Goal: Find specific page/section: Find specific page/section

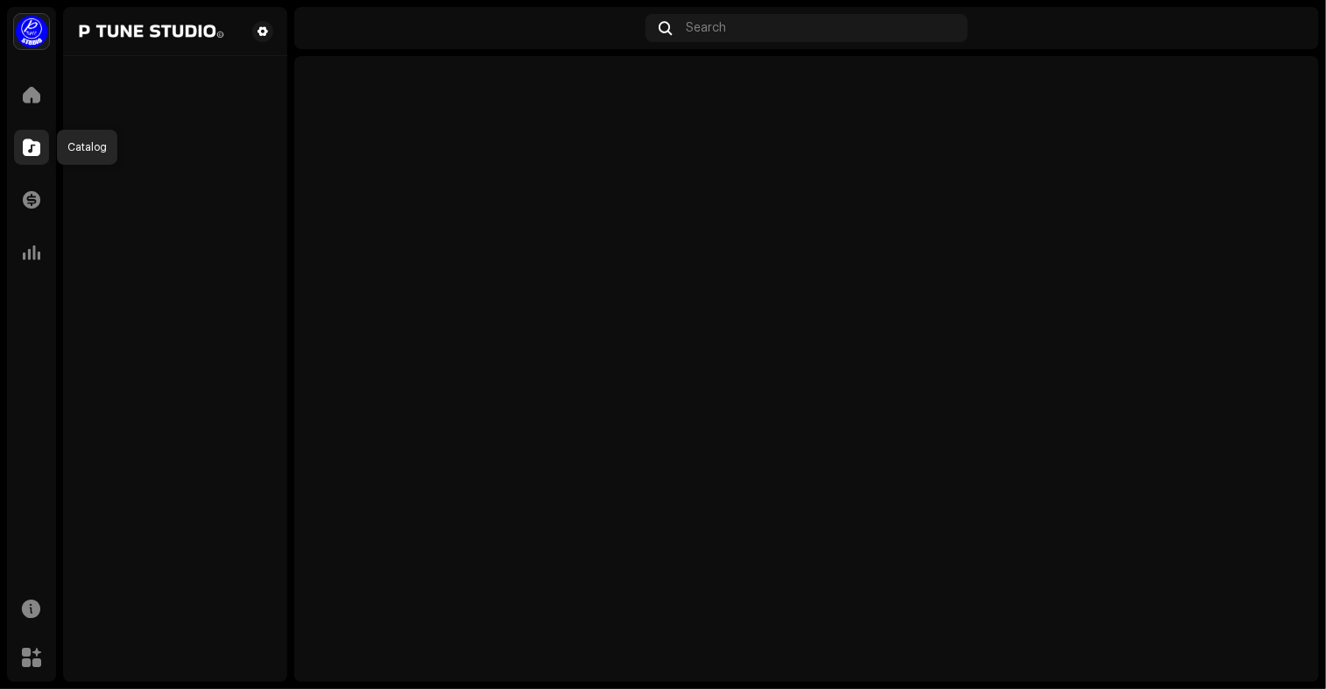
click at [30, 140] on span at bounding box center [32, 147] width 18 height 14
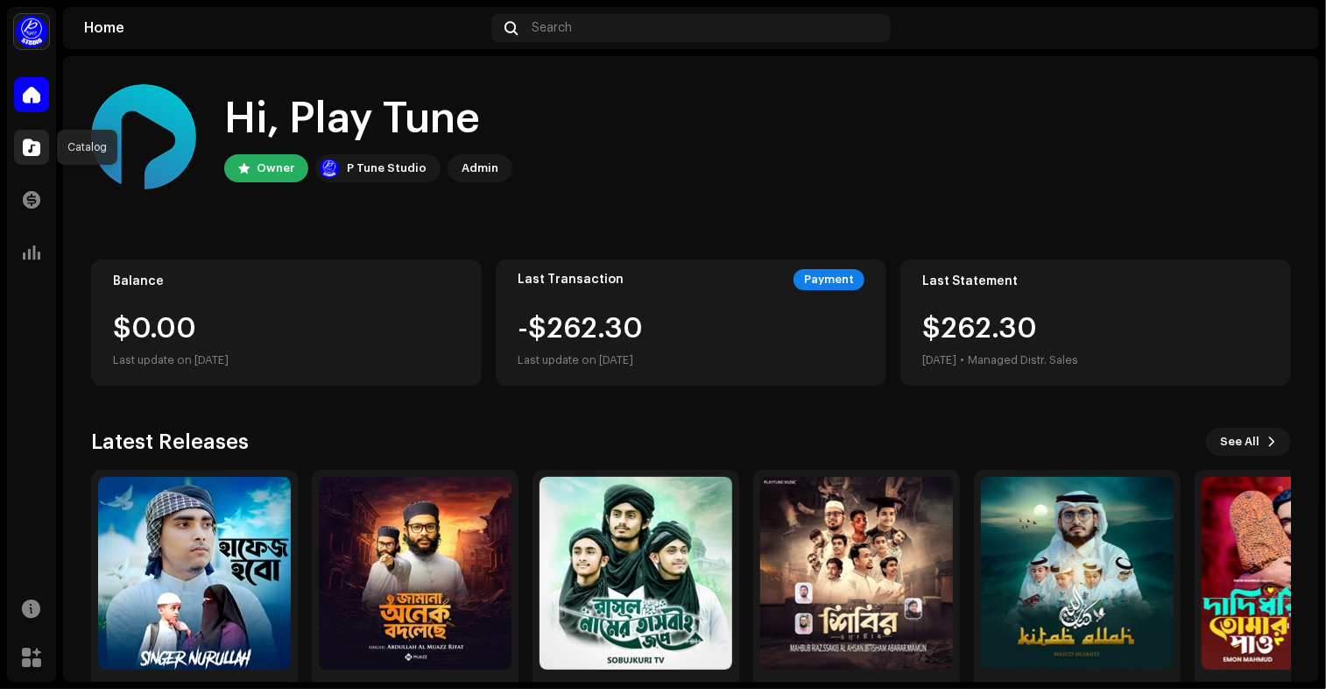
click at [39, 159] on div at bounding box center [31, 147] width 35 height 35
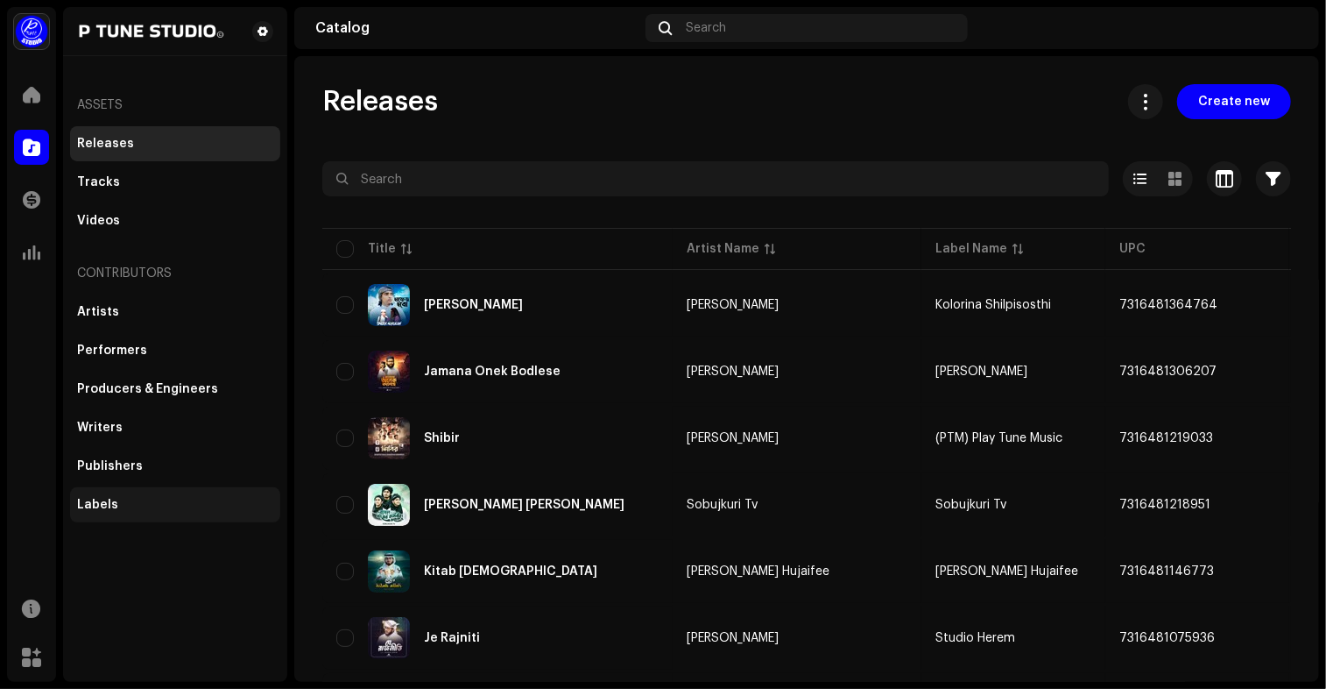
click at [145, 514] on div "Labels" at bounding box center [175, 504] width 210 height 35
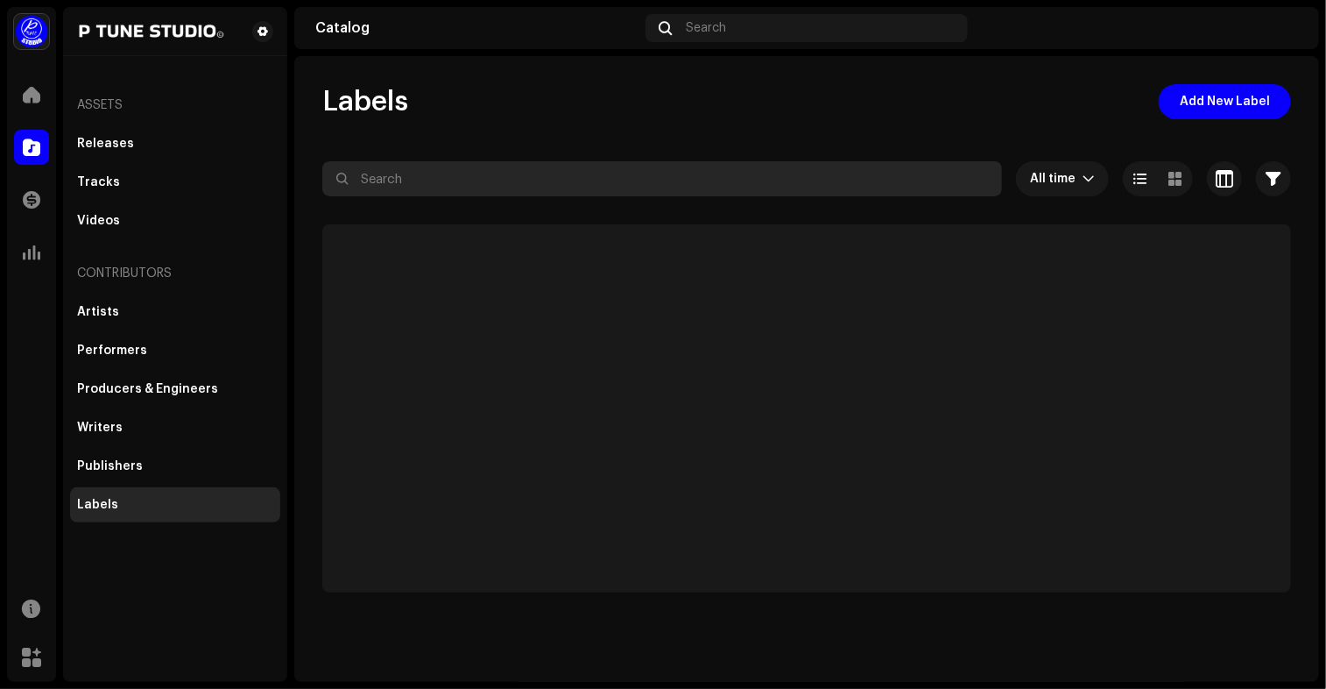
click at [439, 175] on input "text" at bounding box center [662, 178] width 680 height 35
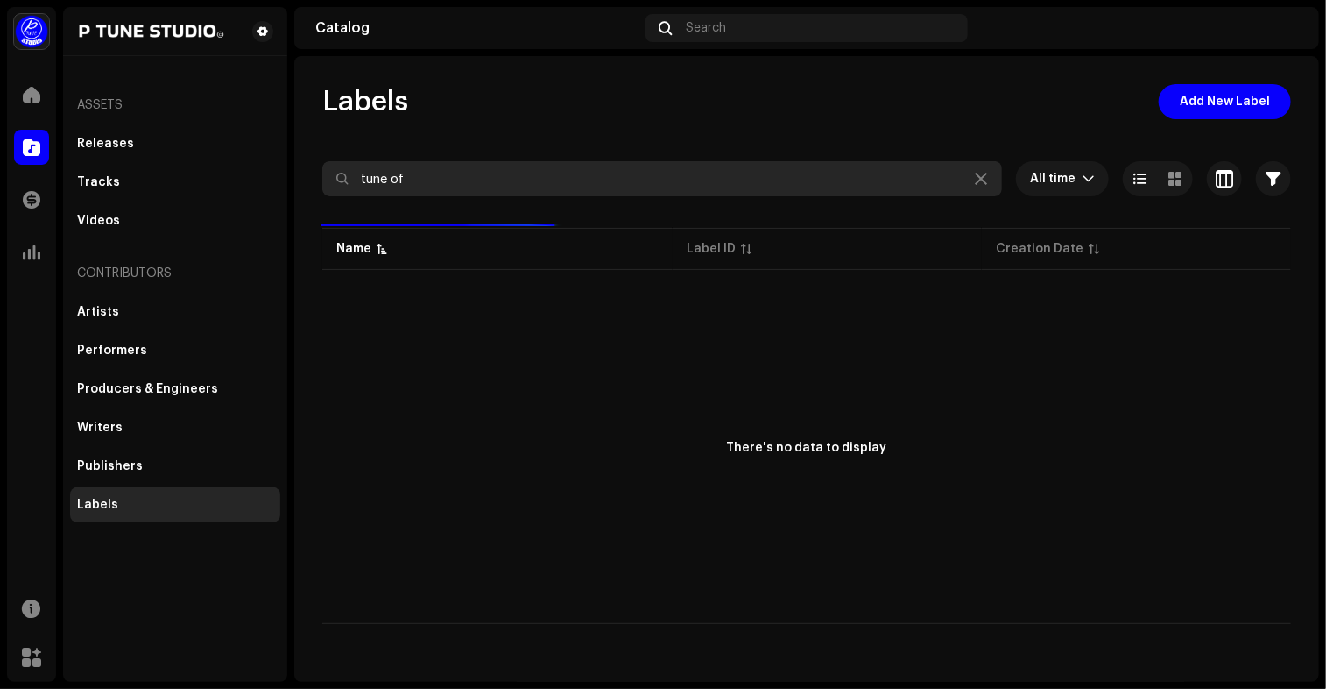
type input "tune of"
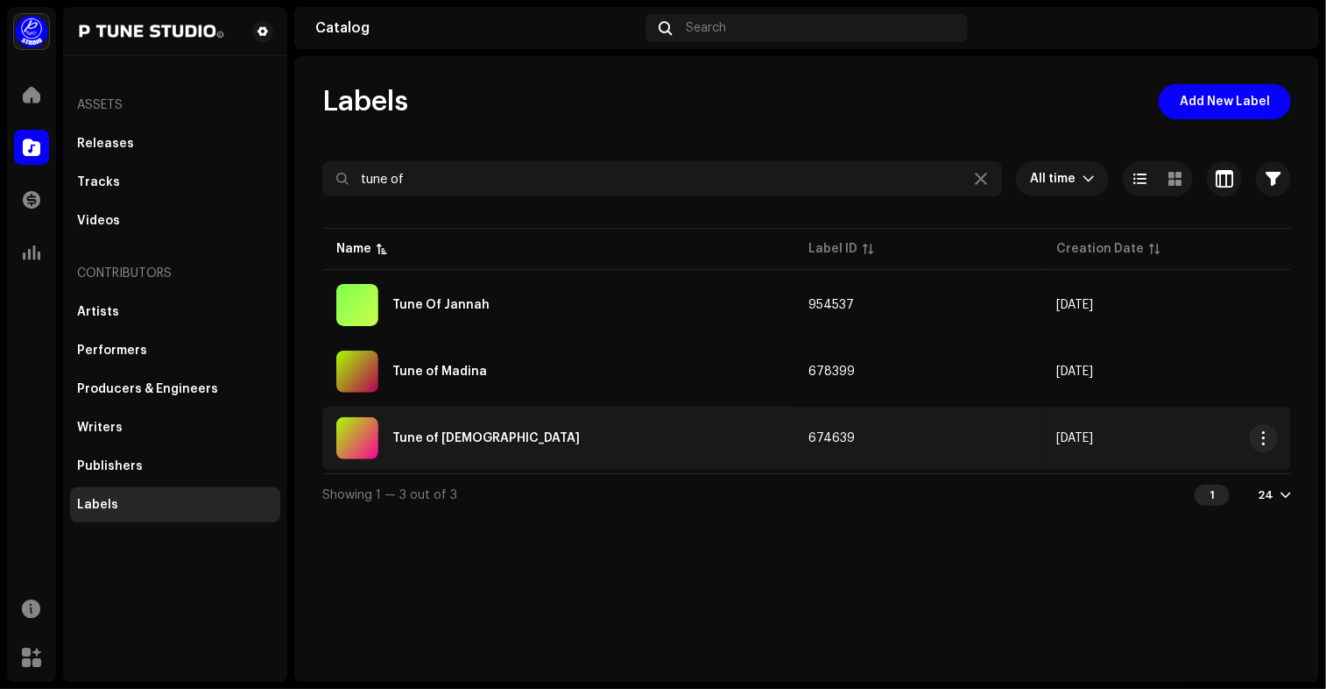
click at [582, 449] on div "Tune of Muslim" at bounding box center [558, 438] width 445 height 42
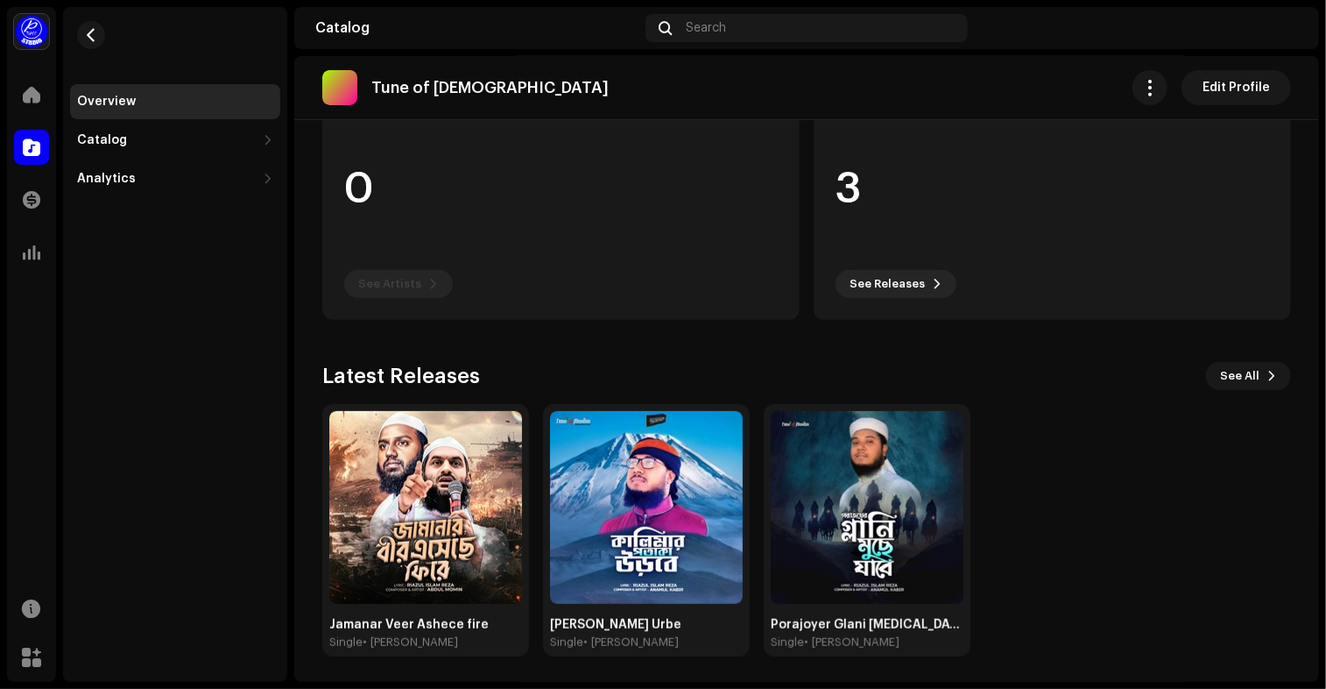
scroll to position [195, 0]
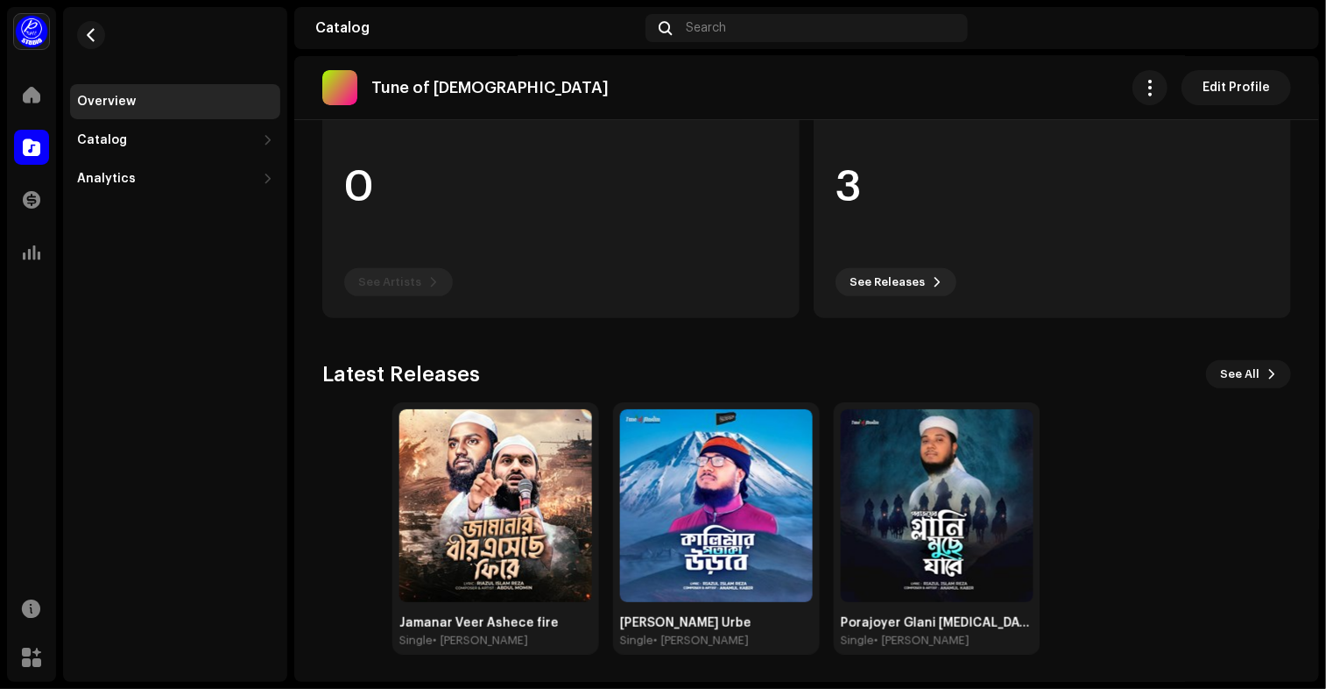
drag, startPoint x: 1108, startPoint y: 544, endPoint x: 1212, endPoint y: 496, distance: 114.8
click at [1212, 496] on div "Jamanar Veer Ashece fire Single • Abdul Momin Kalimar Potaka Urbe Single • Anam…" at bounding box center [869, 528] width 969 height 252
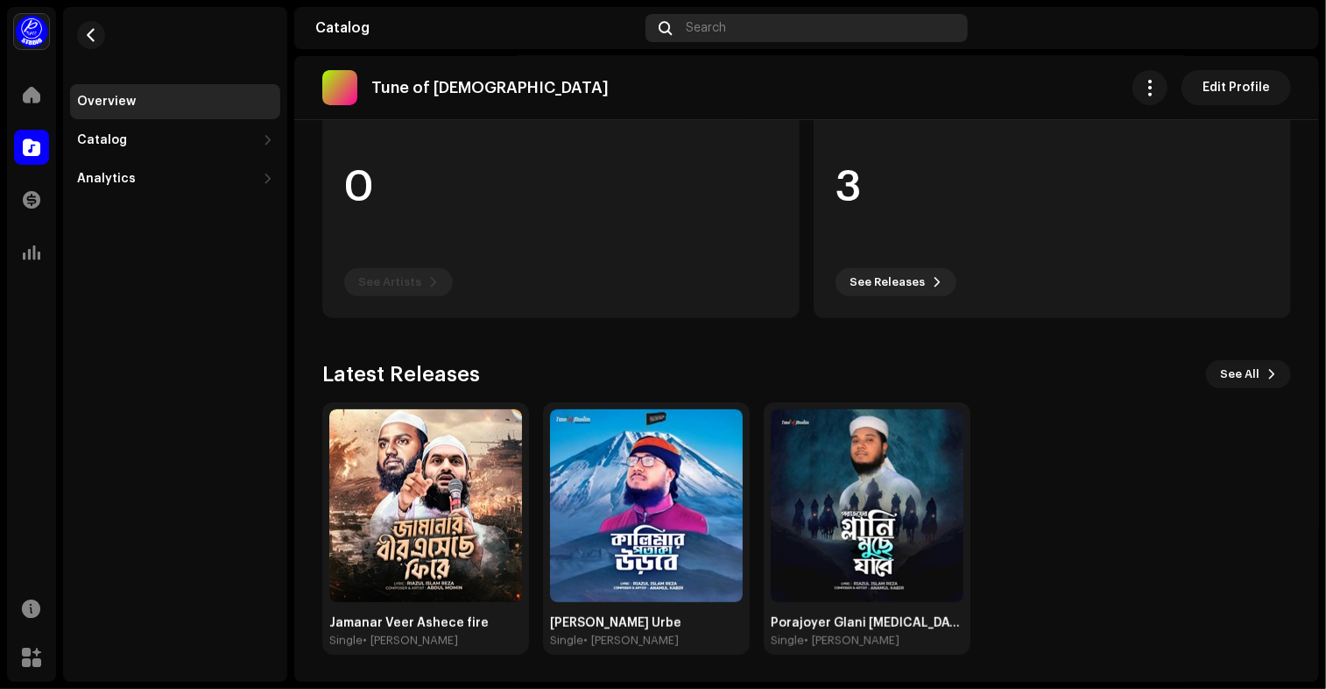
click at [715, 21] on span "Search" at bounding box center [707, 28] width 40 height 14
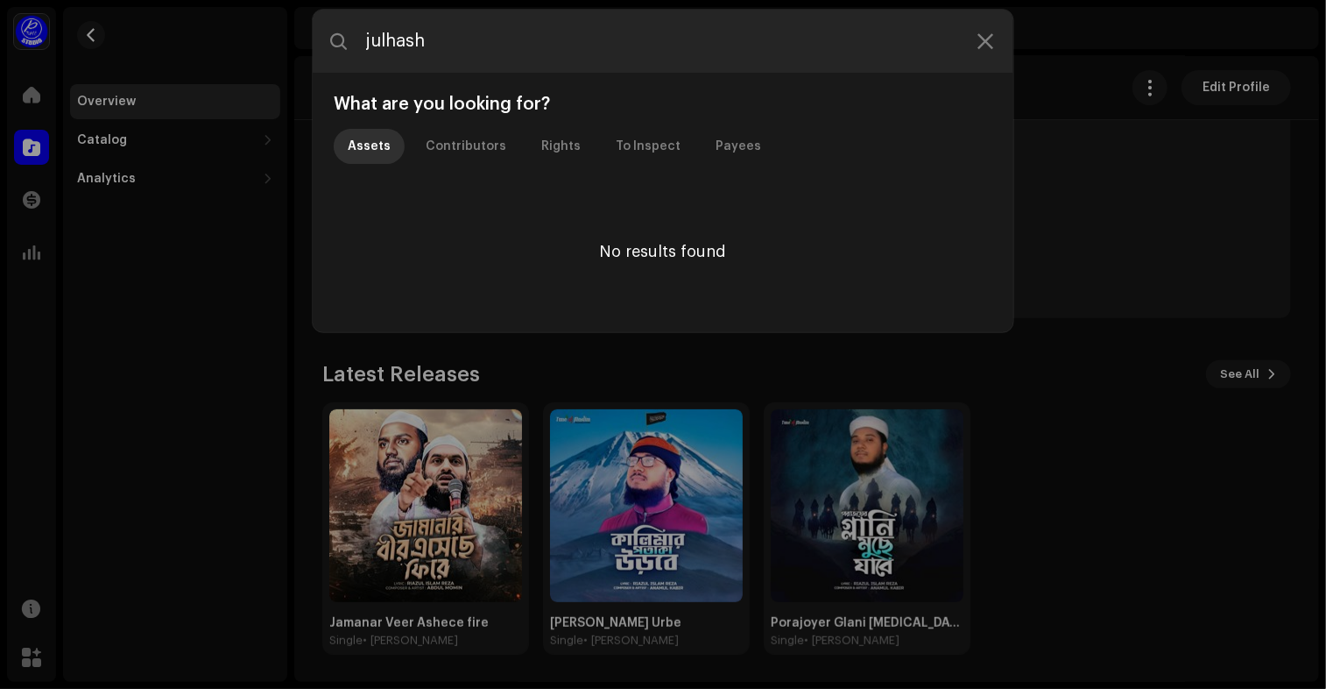
type input "julhas"
drag, startPoint x: 710, startPoint y: 21, endPoint x: 194, endPoint y: 65, distance: 517.9
click at [194, 65] on div "julhas What are you looking for? Assets Contributors Rights To Inspect Payees N…" at bounding box center [663, 344] width 1326 height 689
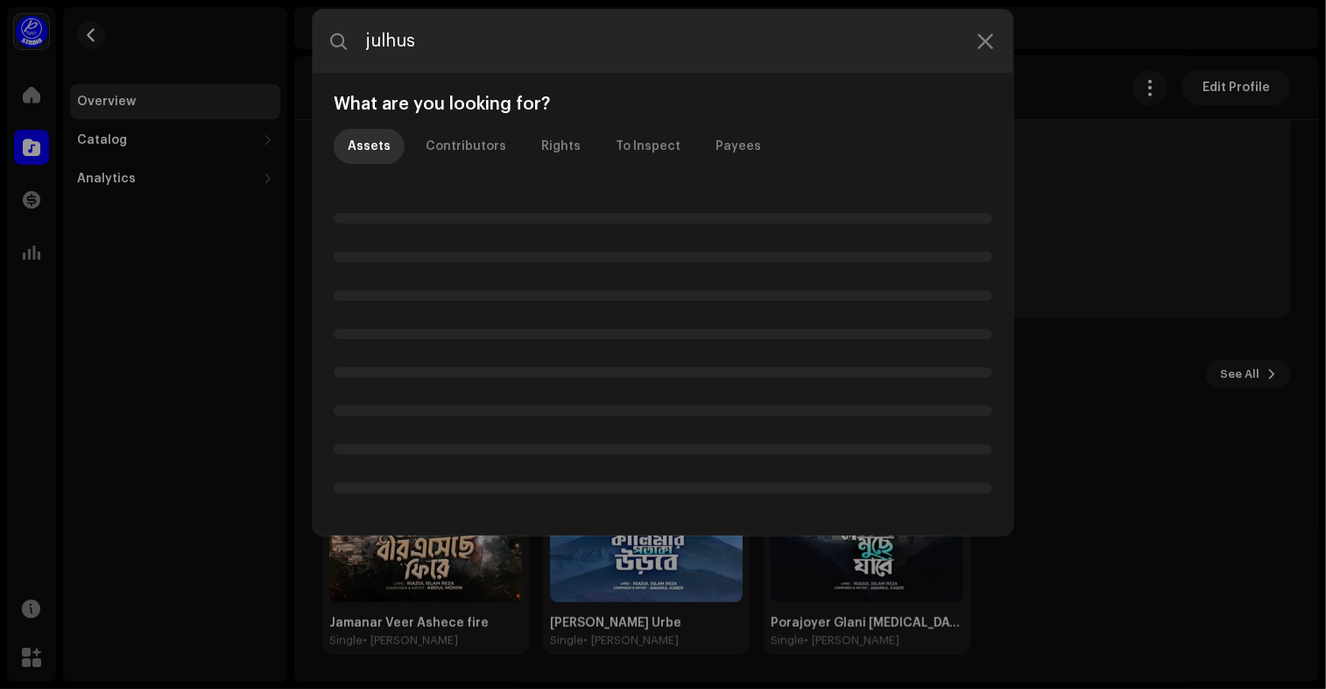
type input "julhush"
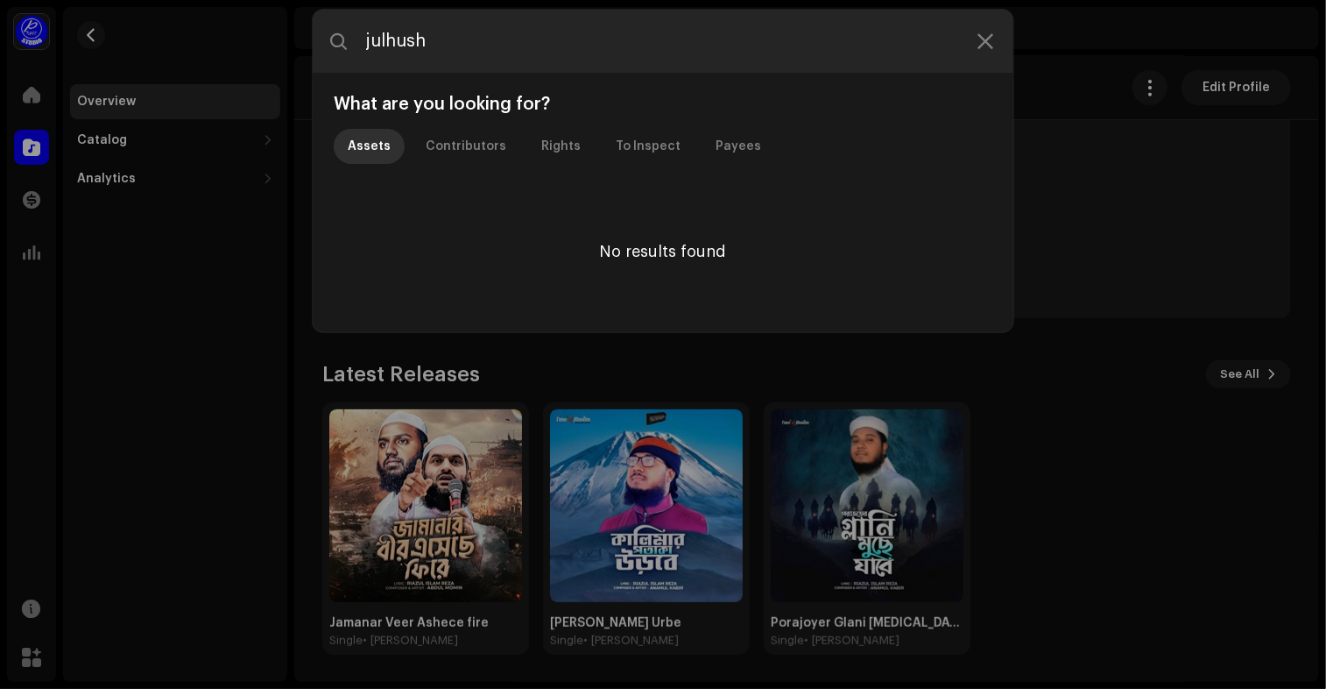
drag, startPoint x: 491, startPoint y: 39, endPoint x: 304, endPoint y: 41, distance: 186.6
click at [304, 41] on div "julhush What are you looking for? Assets Contributors Rights To Inspect Payees …" at bounding box center [663, 344] width 1326 height 689
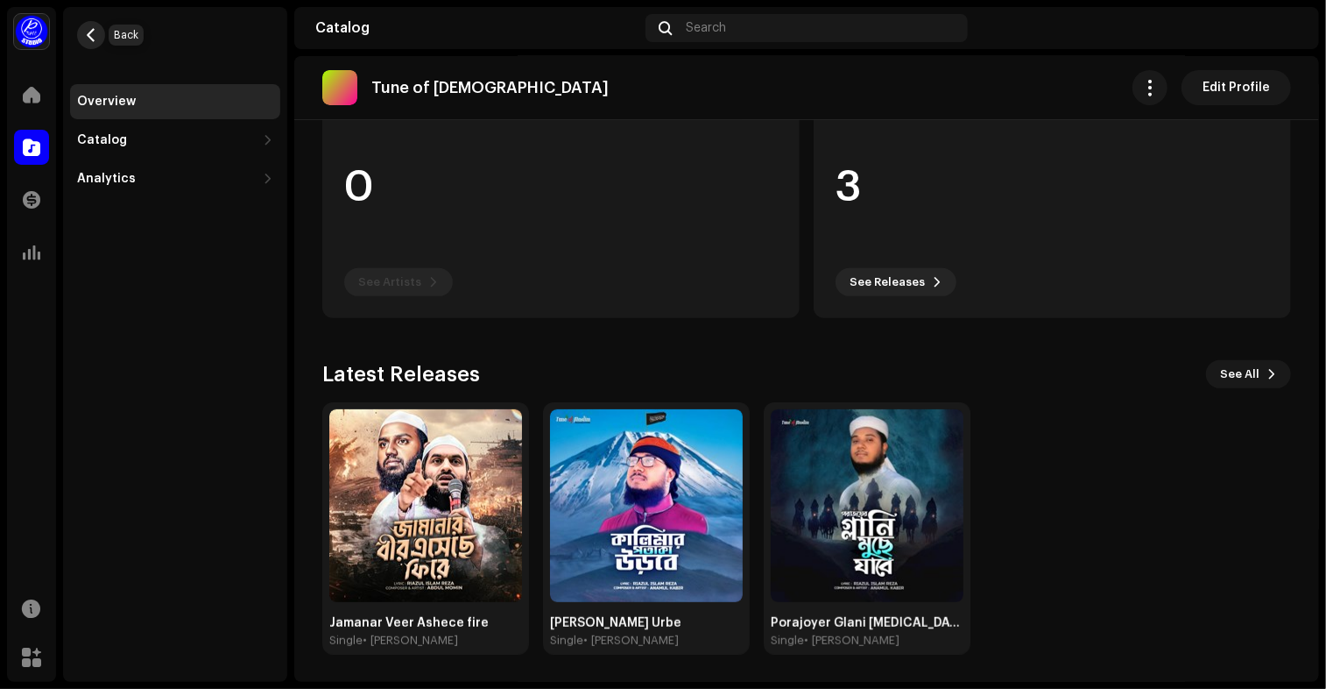
click at [95, 40] on span "button" at bounding box center [91, 35] width 13 height 14
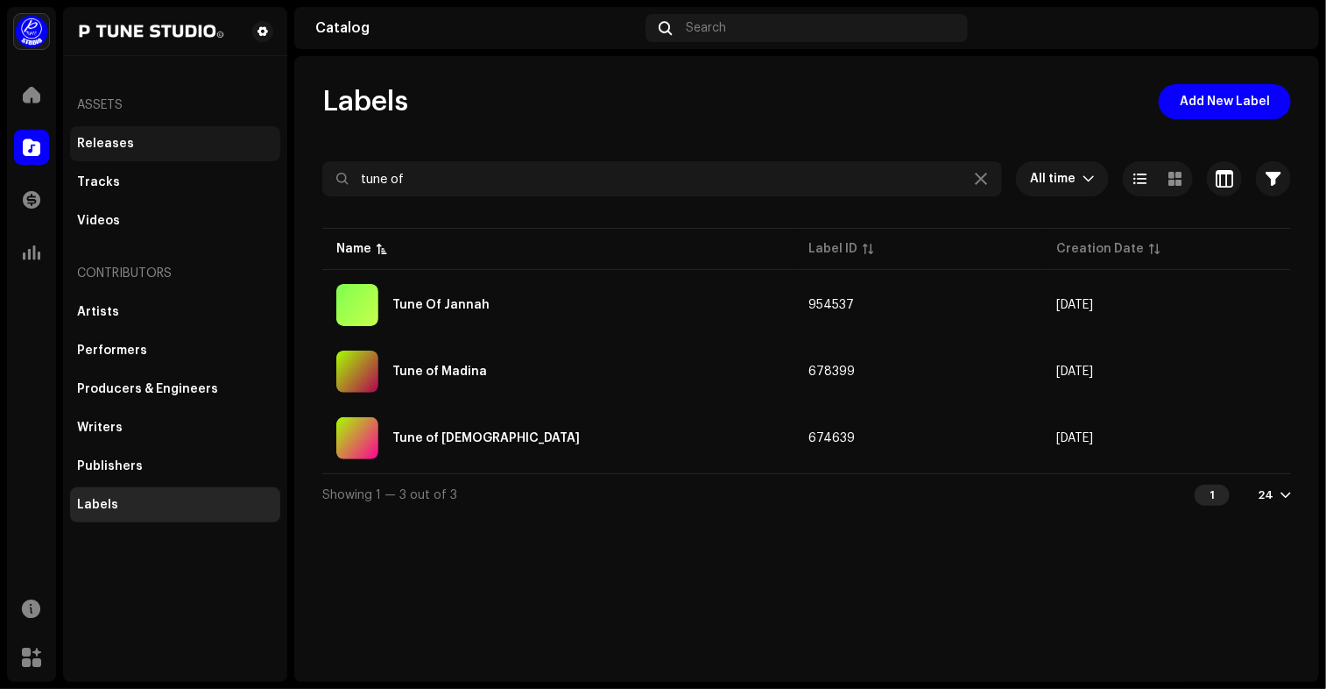
click at [141, 151] on div "Releases" at bounding box center [175, 143] width 210 height 35
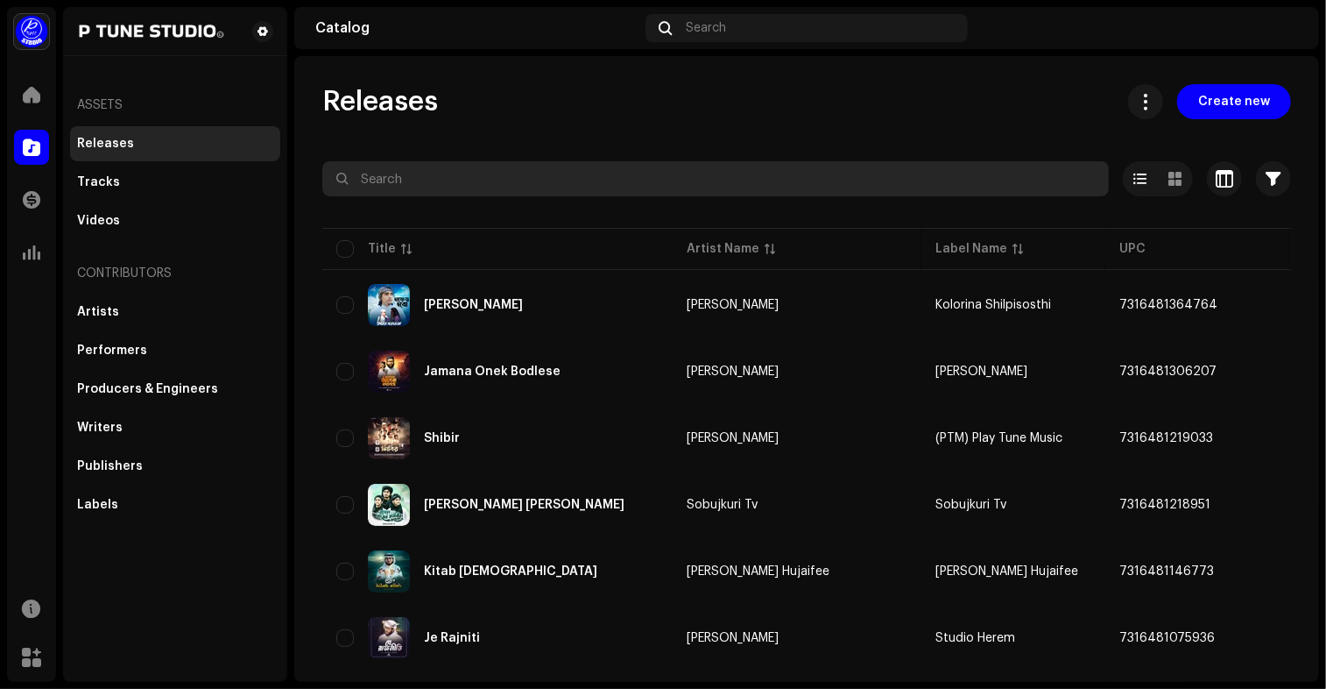
click at [497, 177] on input "text" at bounding box center [715, 178] width 787 height 35
paste input "julhush"
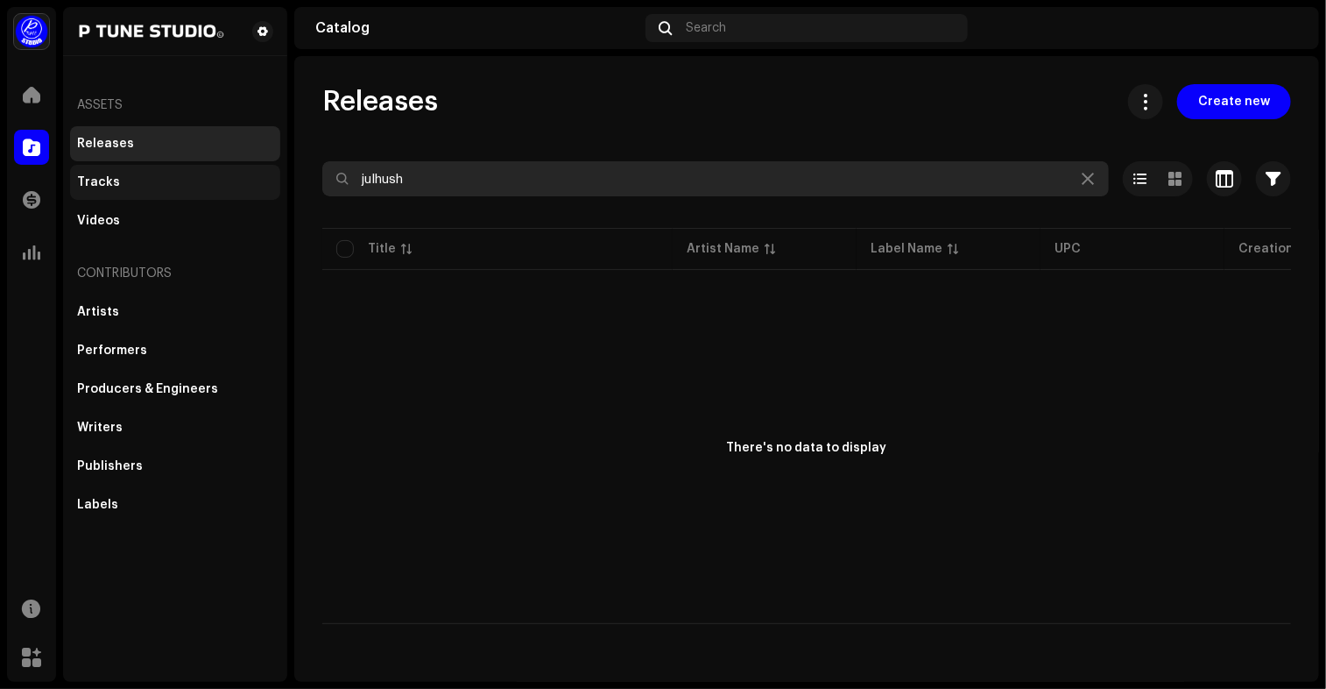
drag, startPoint x: 442, startPoint y: 171, endPoint x: 219, endPoint y: 171, distance: 222.5
click at [219, 171] on div "Play Tune Music Pvt Ltd Home Catalog Transactions Analytics Resources Marketpla…" at bounding box center [663, 344] width 1326 height 689
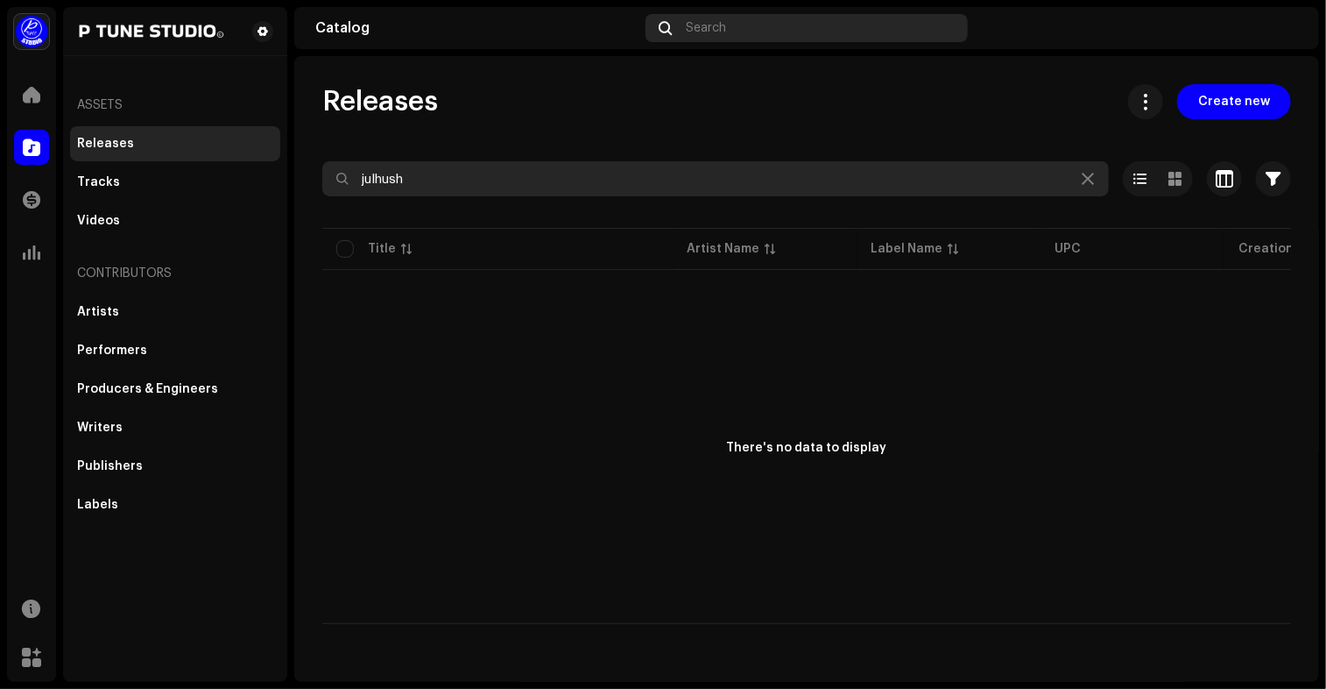
type input "julhush"
